Goal: Information Seeking & Learning: Compare options

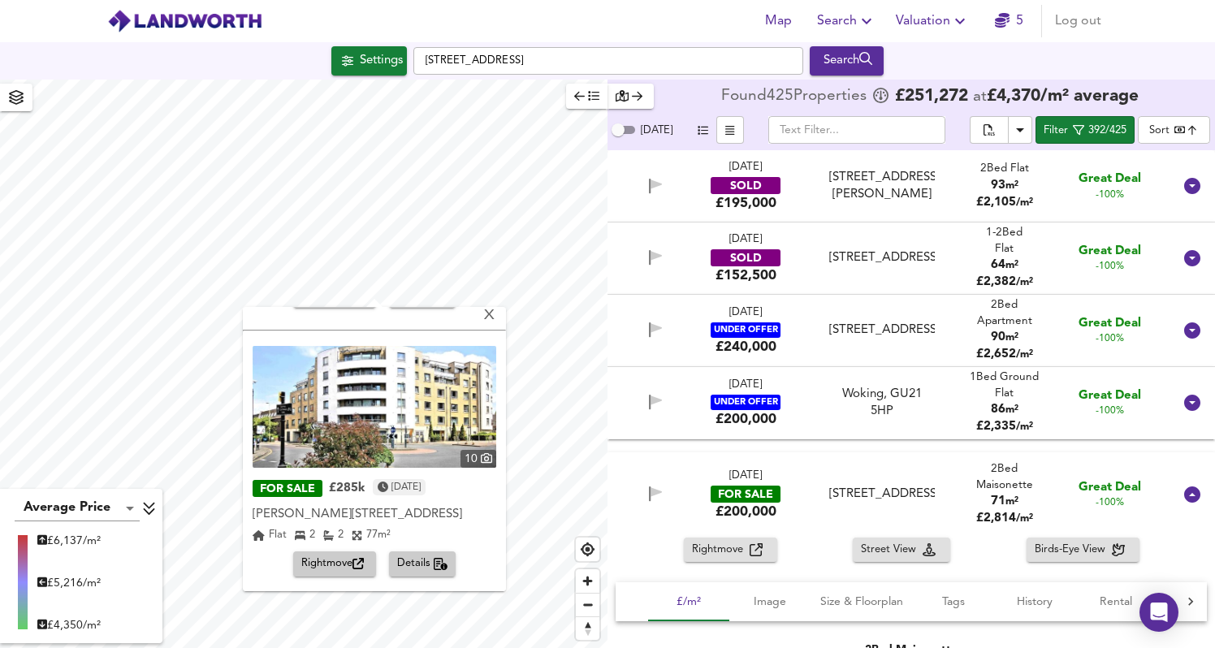
click at [894, 486] on div "[STREET_ADDRESS]" at bounding box center [881, 494] width 105 height 17
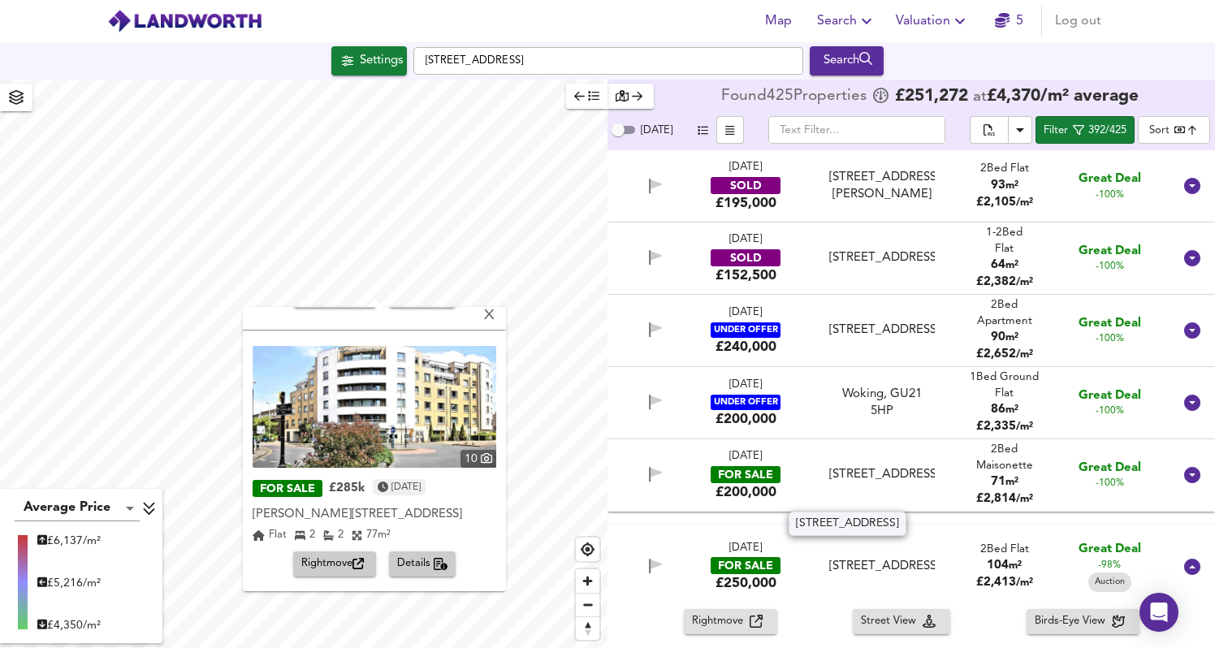
click at [920, 466] on div "[STREET_ADDRESS]" at bounding box center [881, 474] width 105 height 17
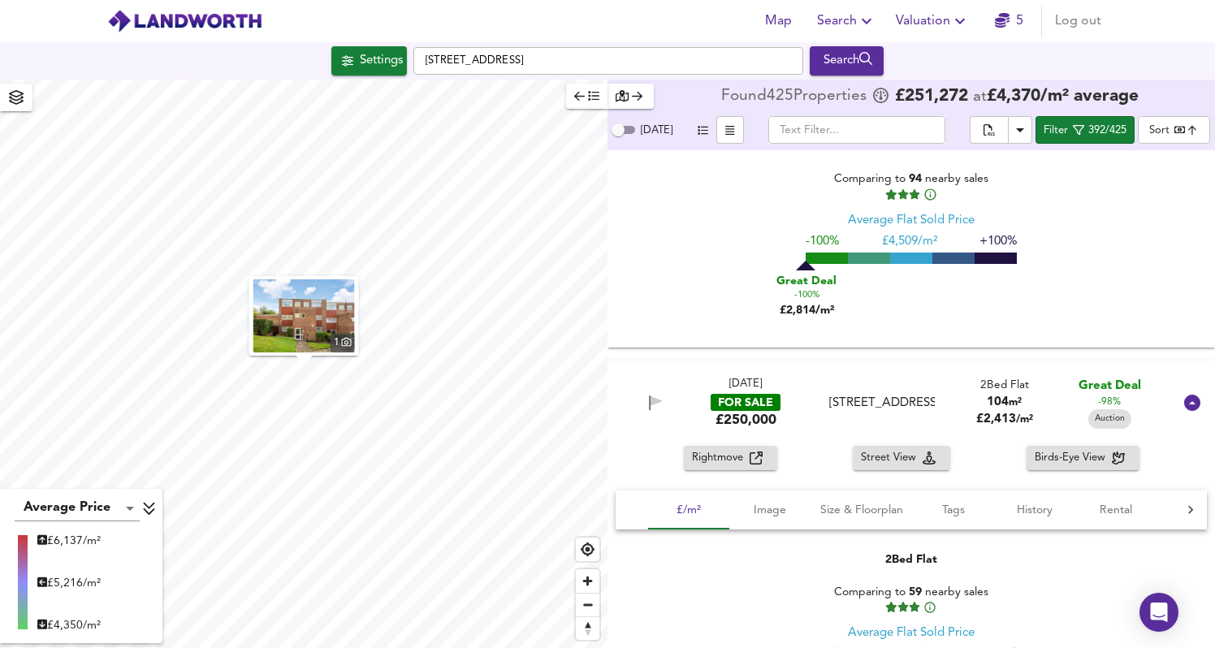
scroll to position [494, 0]
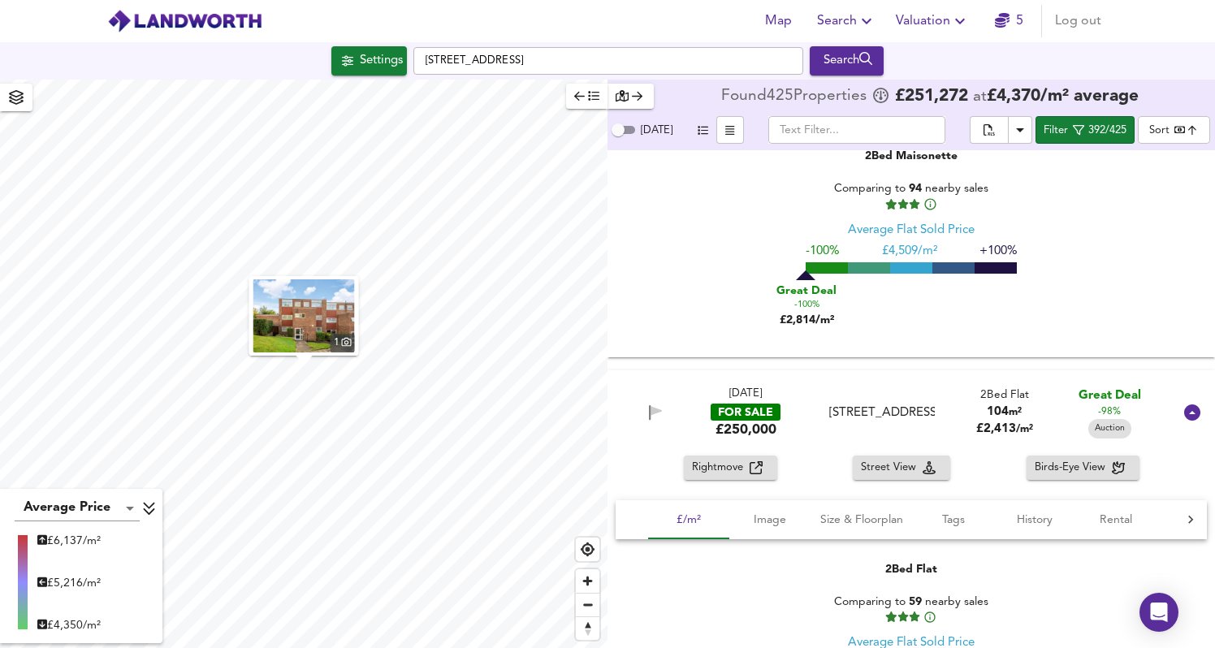
click at [936, 418] on div "[STREET_ADDRESS]" at bounding box center [882, 413] width 118 height 17
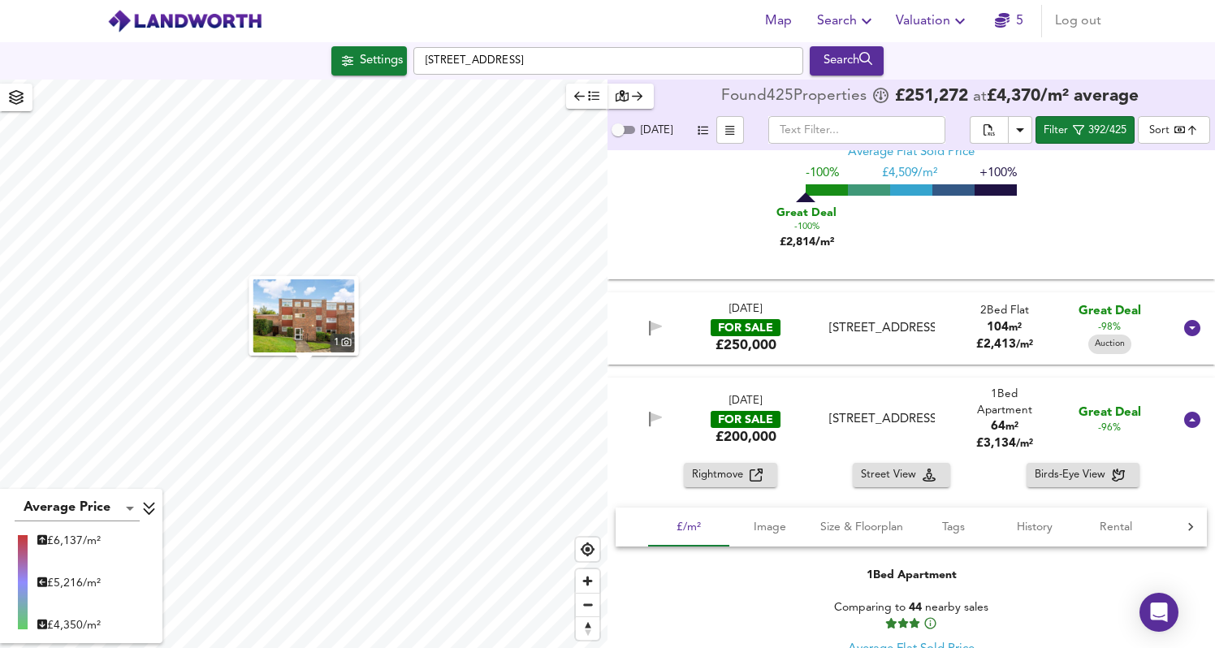
scroll to position [583, 0]
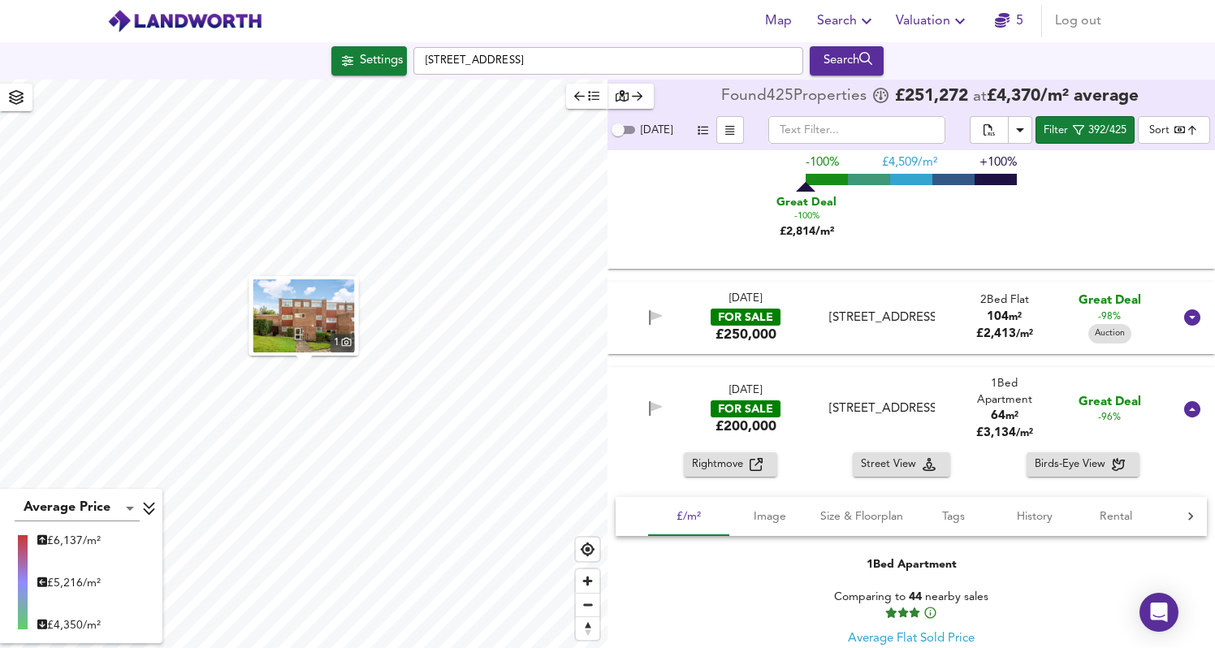
click at [945, 411] on div "[DATE] FOR SALE £200,000 [STREET_ADDRESS] Bed Apartment 64 m² £ 3,134 / m² Grea…" at bounding box center [892, 409] width 562 height 53
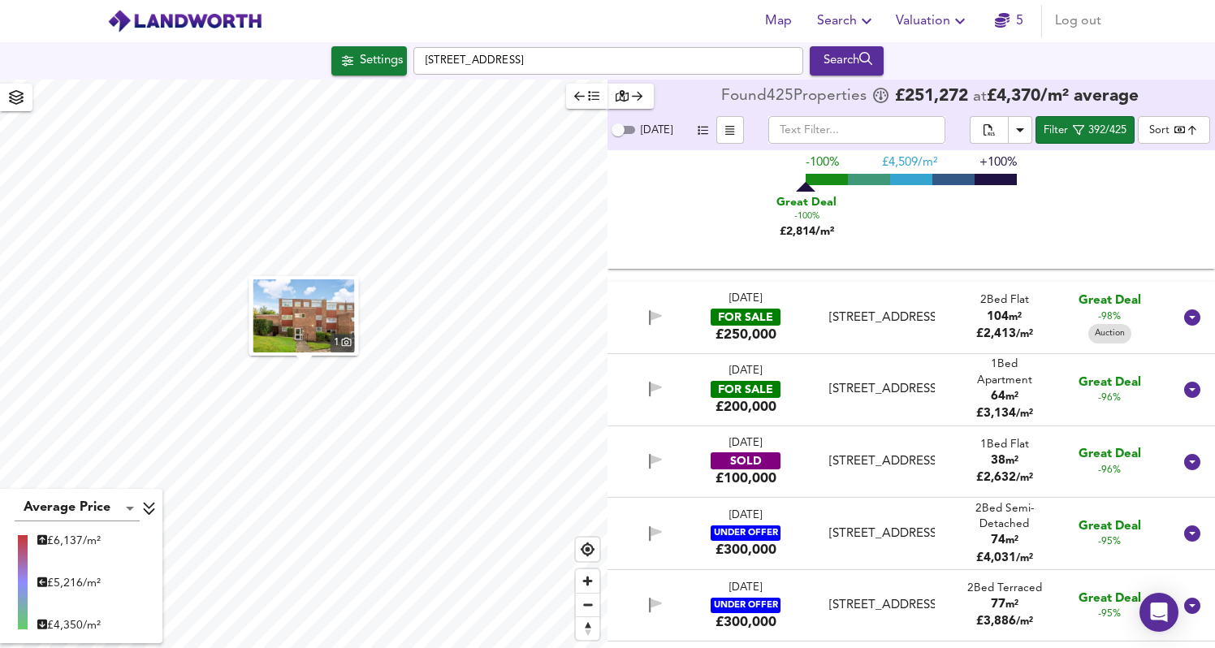
click at [955, 400] on div "[DATE] FOR SALE £200,000 [STREET_ADDRESS] Bed Apartment 64 m² £ 3,134 / m² Grea…" at bounding box center [892, 390] width 562 height 53
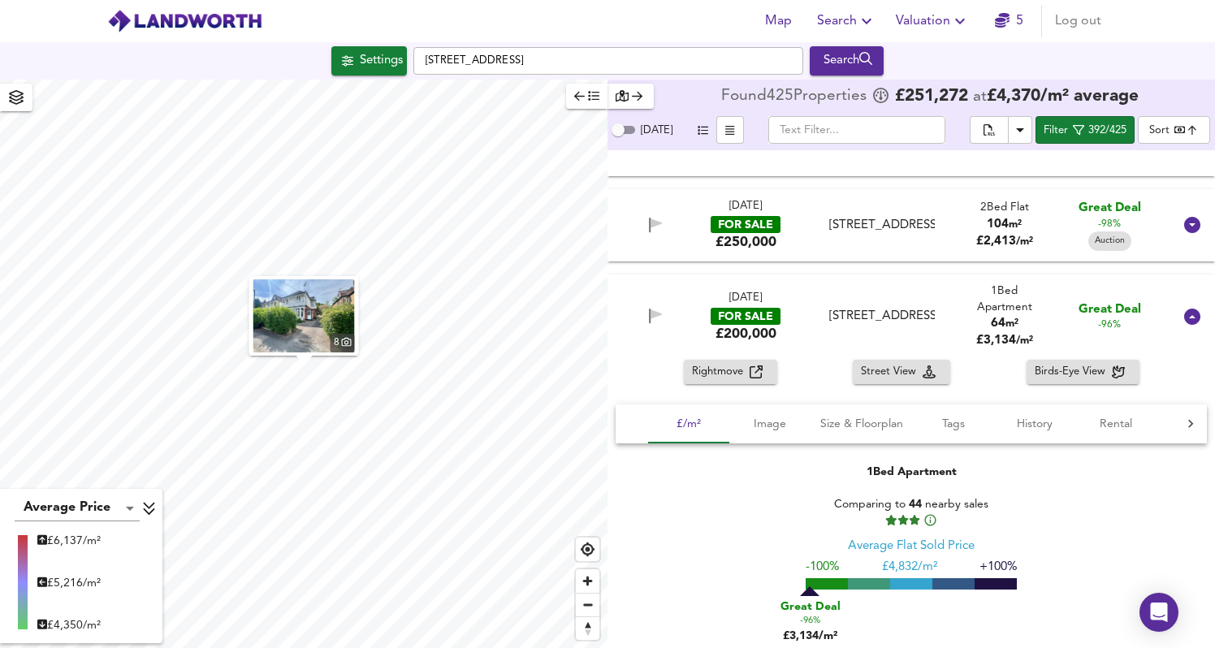
scroll to position [674, 0]
click at [762, 379] on div "Rightmove" at bounding box center [730, 373] width 77 height 19
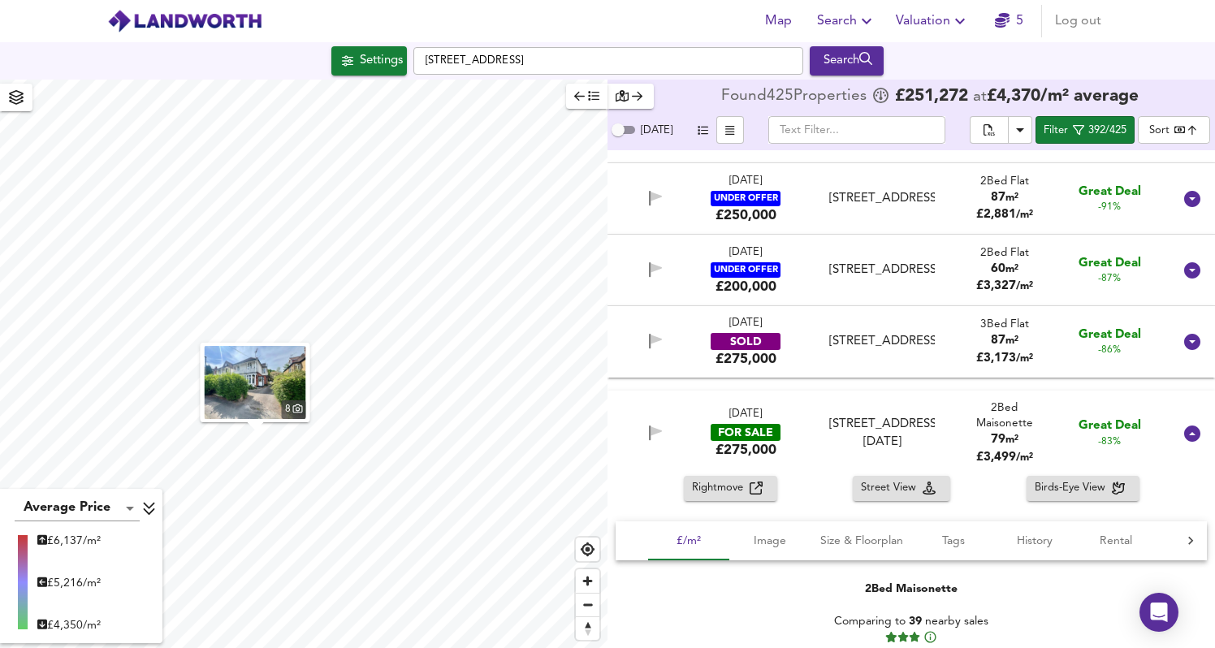
scroll to position [1487, 0]
click at [990, 405] on div "2 Bed Maisonette" at bounding box center [1005, 416] width 84 height 32
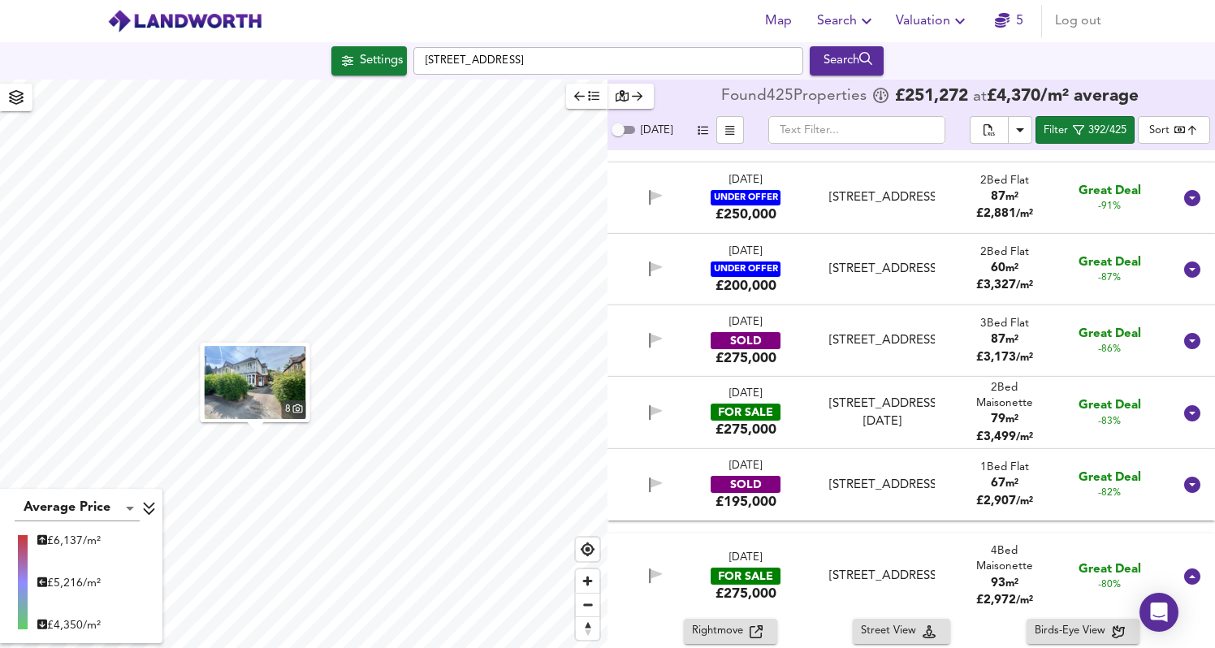
click at [990, 404] on div "2 Bed Maisonette" at bounding box center [1005, 396] width 84 height 32
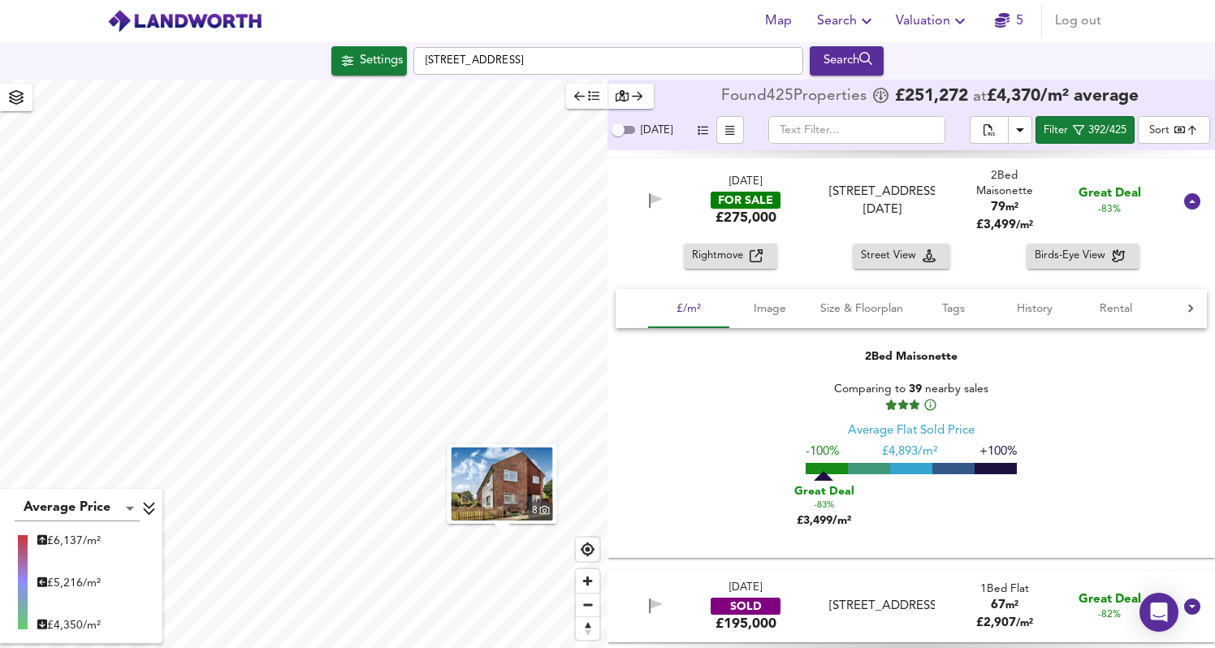
scroll to position [1727, 0]
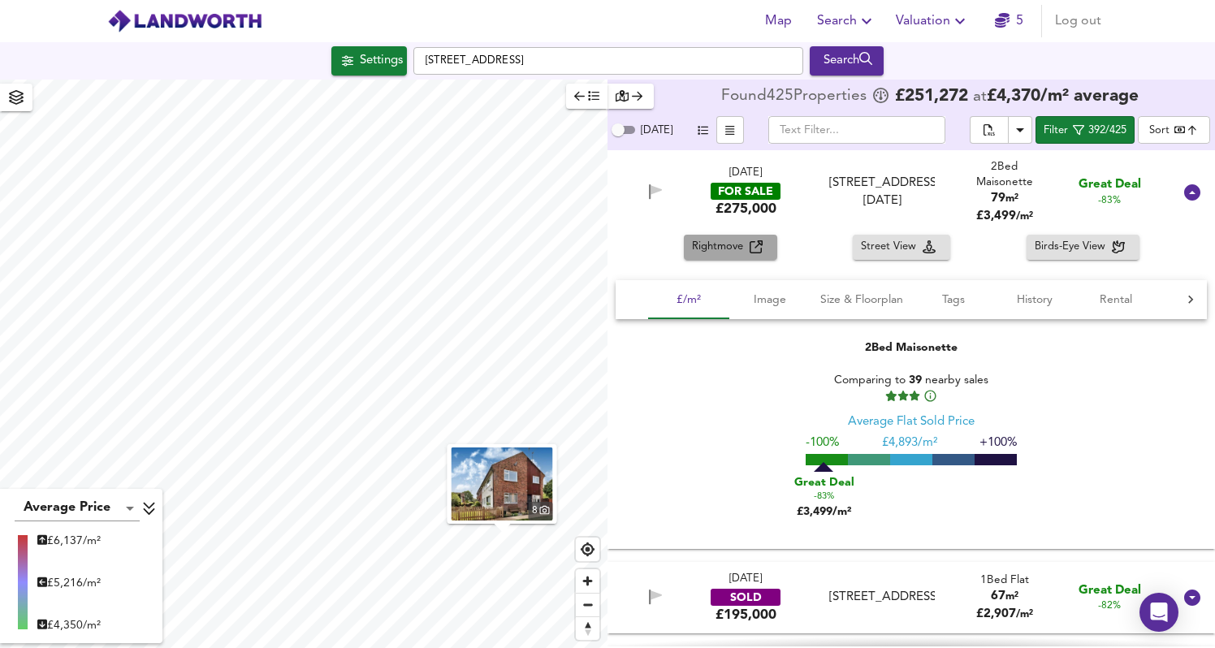
click at [751, 240] on div "Rightmove" at bounding box center [730, 247] width 77 height 19
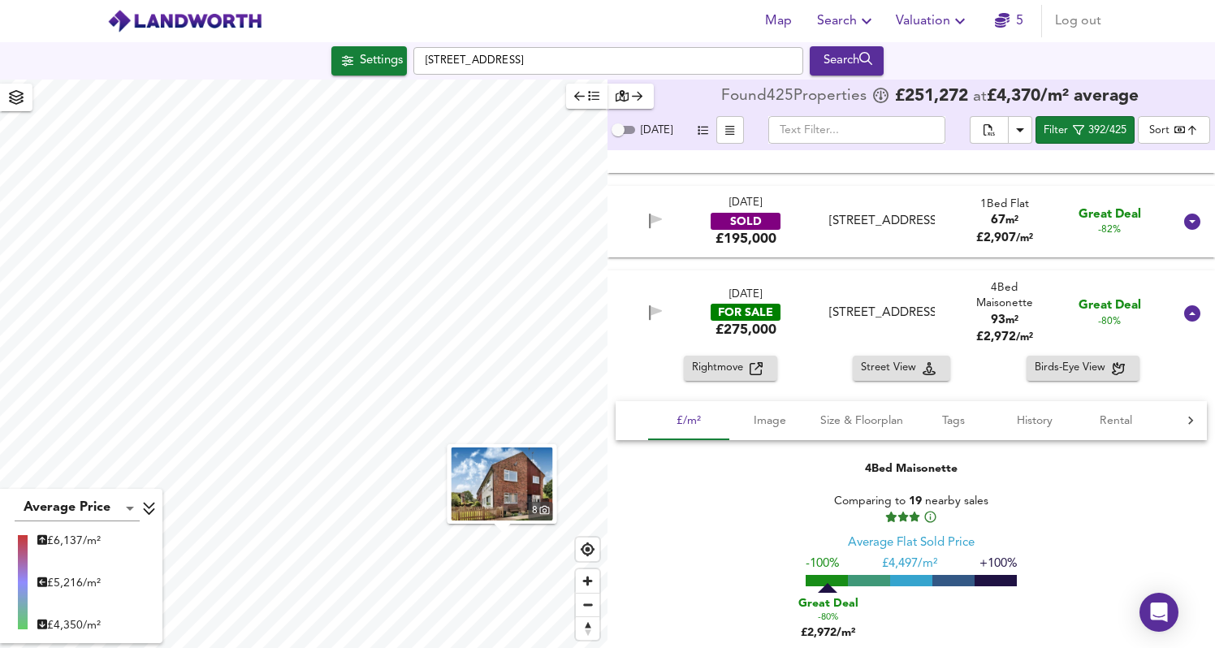
scroll to position [2120, 0]
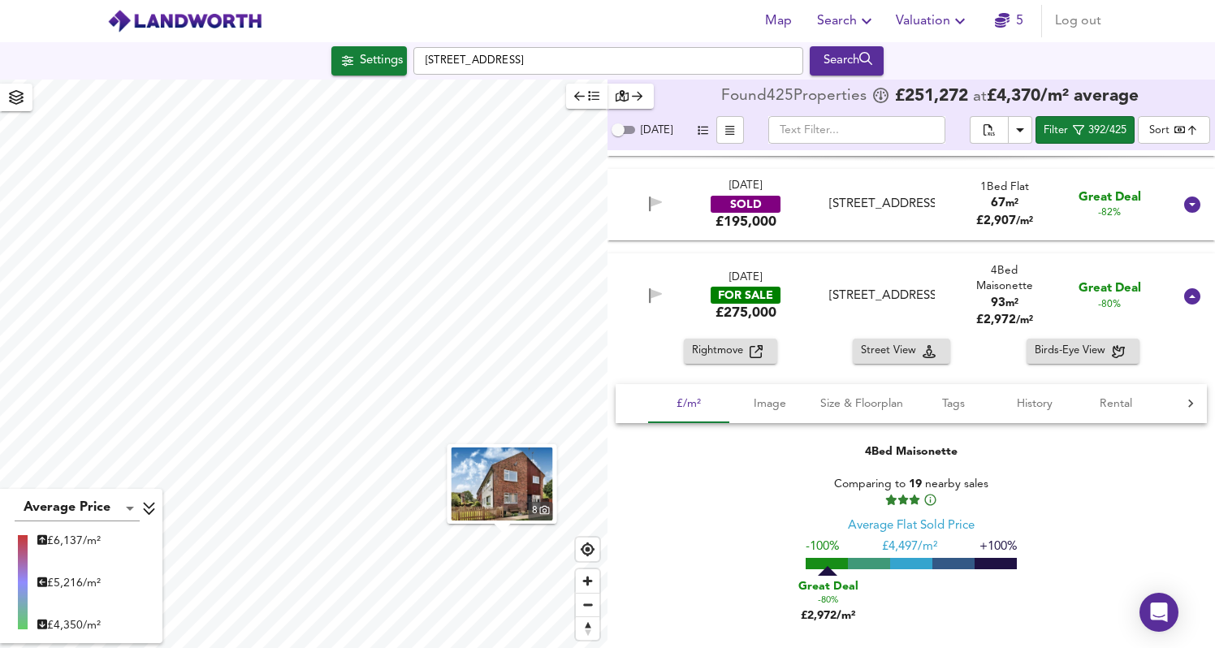
click at [818, 301] on div "[DATE] FOR SALE £275,000 [STREET_ADDRESS] Bed Maisonette 93 m² £ 2,972 / m² Gre…" at bounding box center [892, 296] width 562 height 53
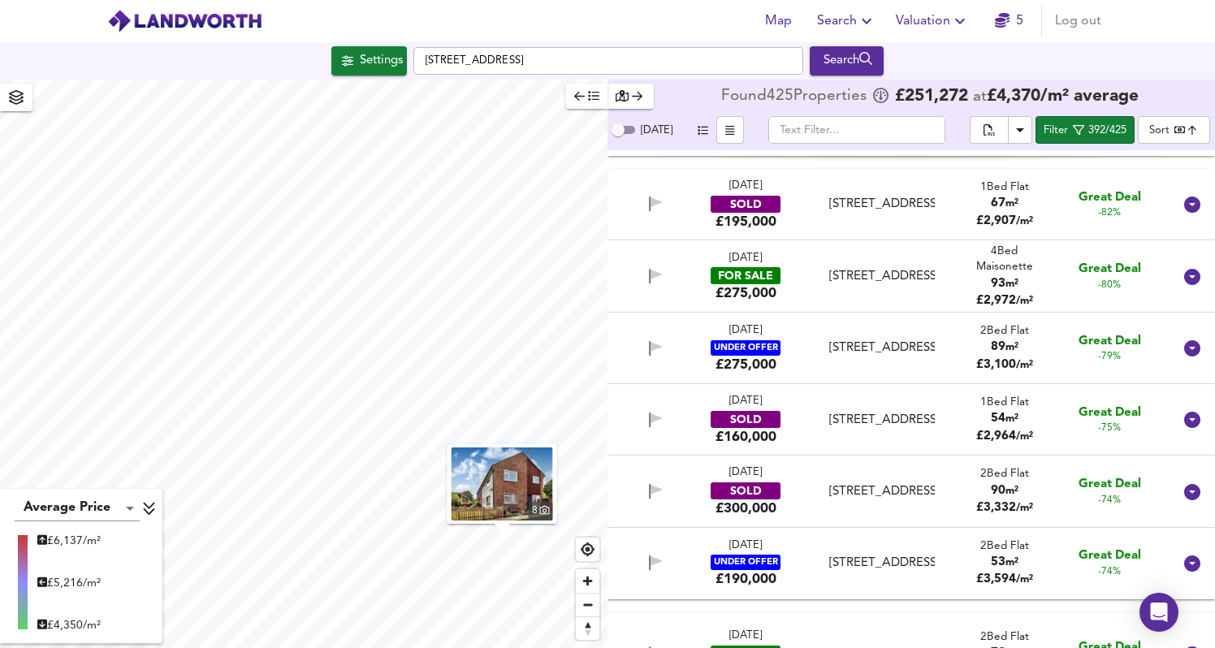
click at [829, 282] on div "[STREET_ADDRESS]" at bounding box center [881, 276] width 105 height 17
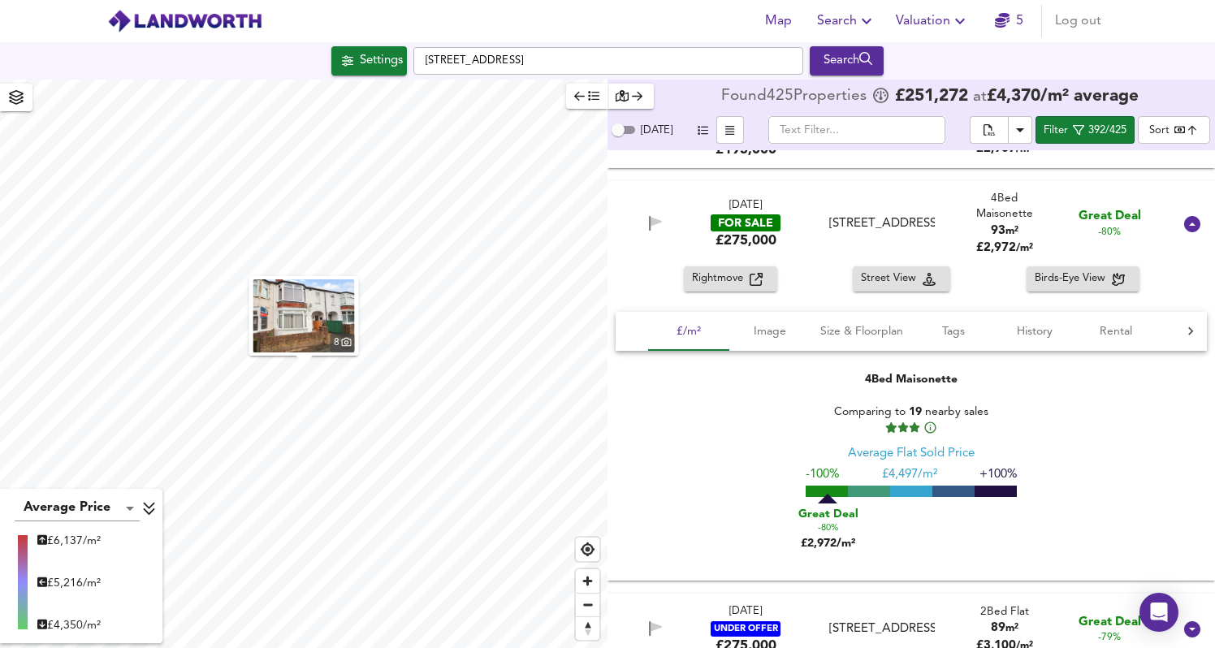
scroll to position [2209, 0]
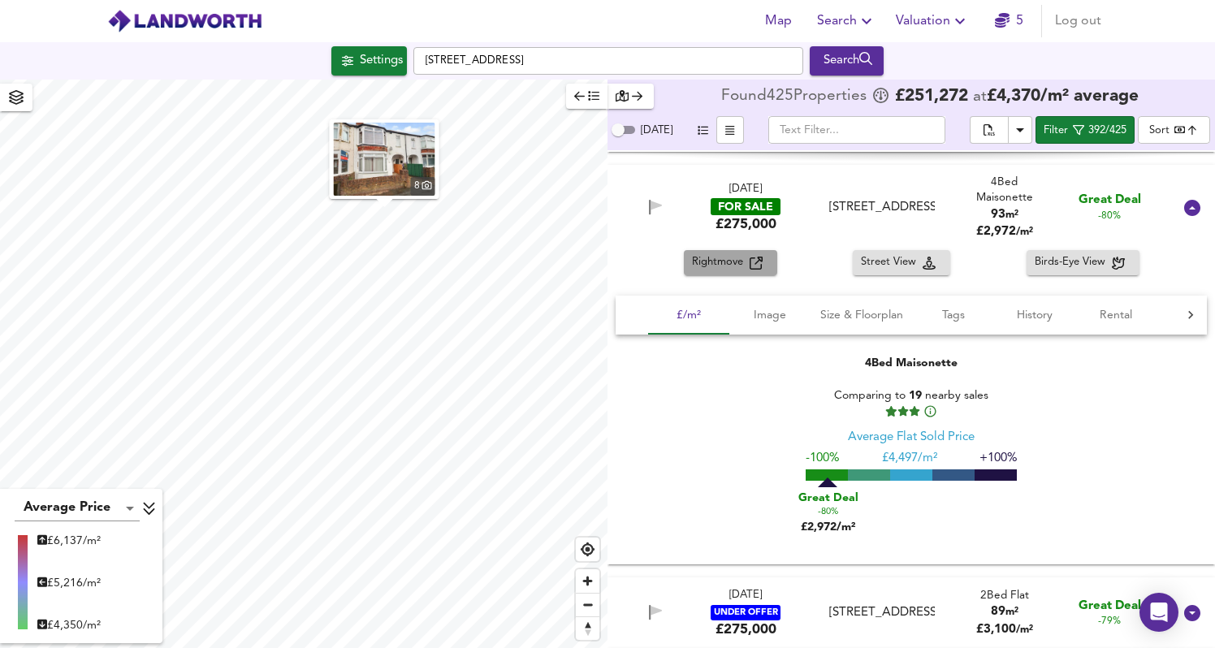
click at [721, 267] on span "Rightmove" at bounding box center [721, 262] width 58 height 19
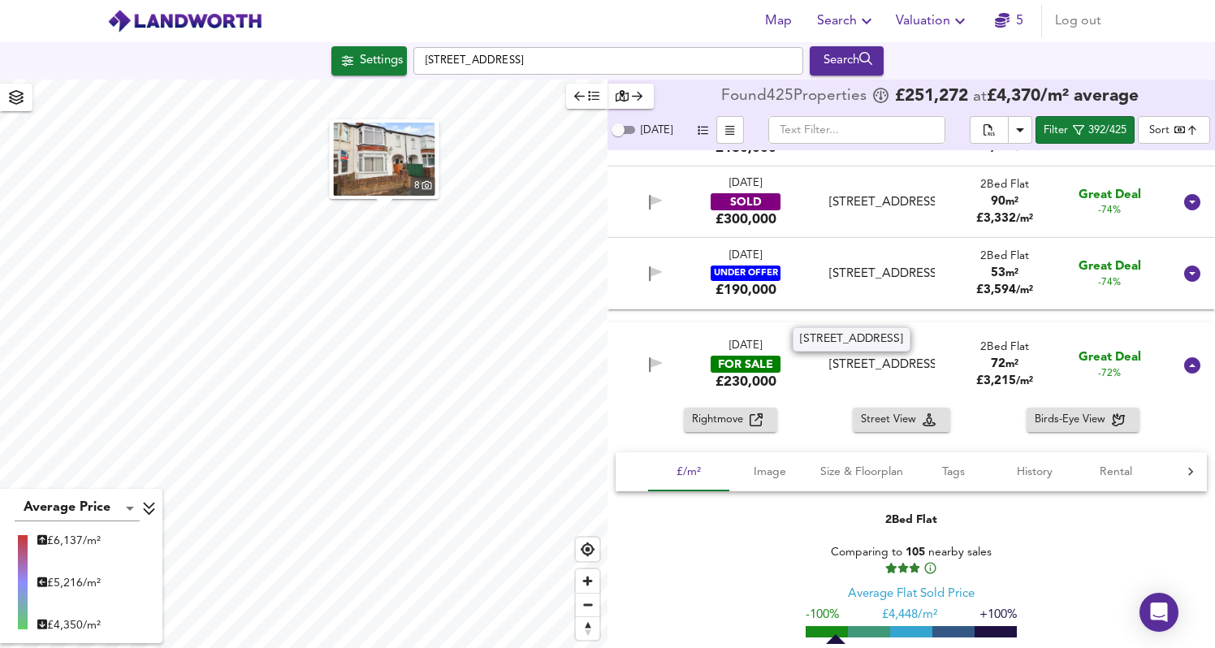
scroll to position [2774, 0]
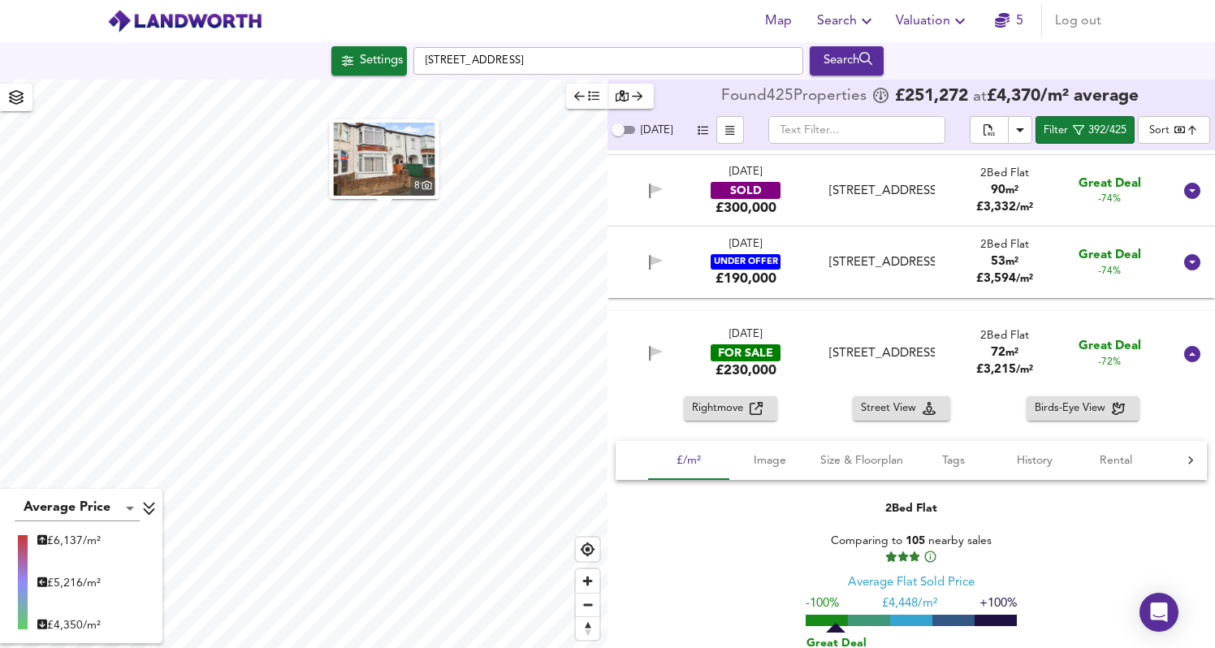
click at [908, 345] on div "[STREET_ADDRESS]" at bounding box center [881, 353] width 105 height 17
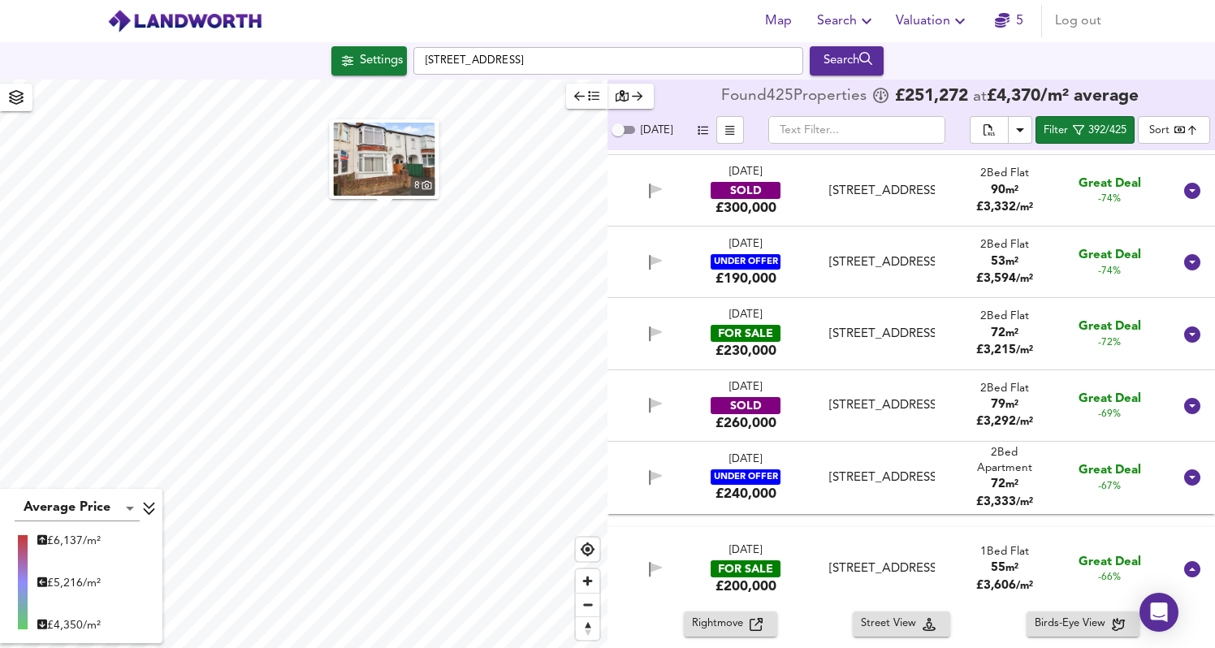
click at [926, 311] on div "[DATE] FOR SALE £230,000 [STREET_ADDRESS] 2 Bed Flat 72 m² £ 3,215 / m² Great D…" at bounding box center [912, 333] width 608 height 71
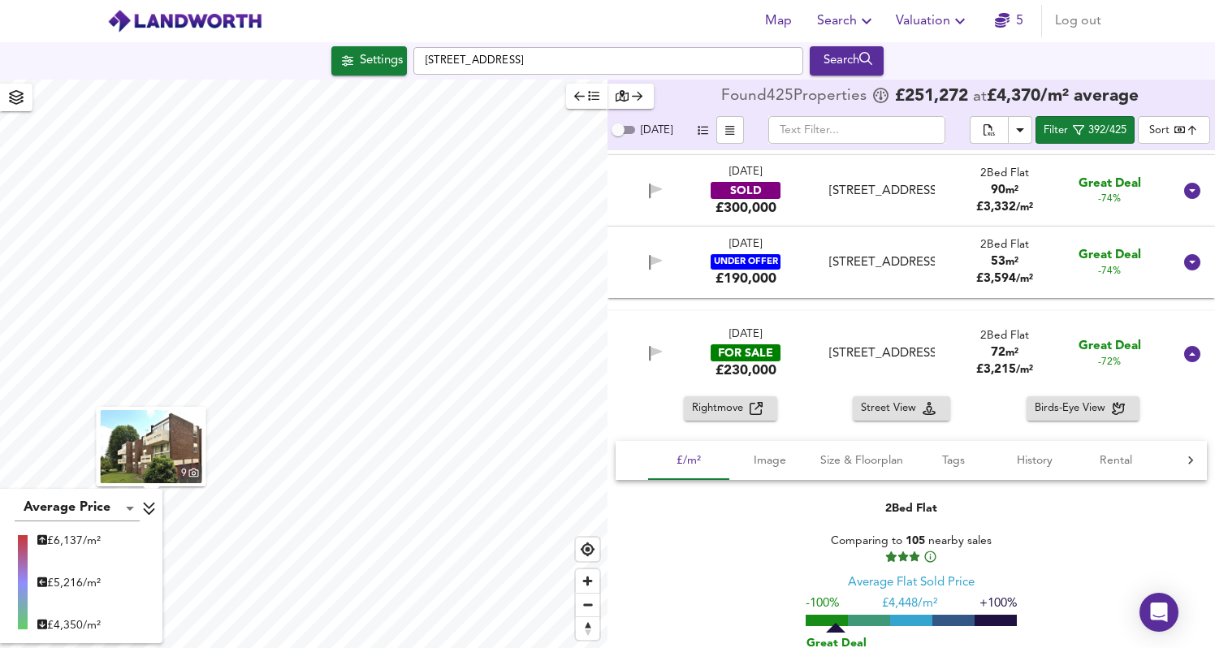
scroll to position [2892, 0]
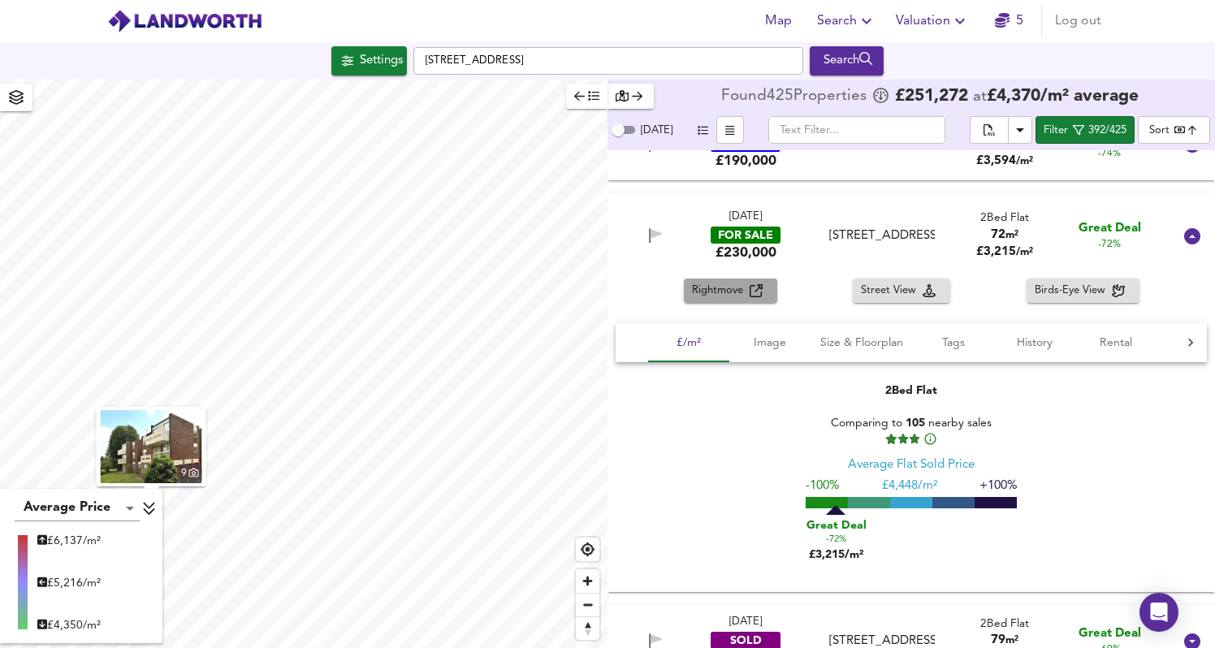
click at [720, 289] on span "Rightmove" at bounding box center [721, 291] width 58 height 19
